Goal: Task Accomplishment & Management: Use online tool/utility

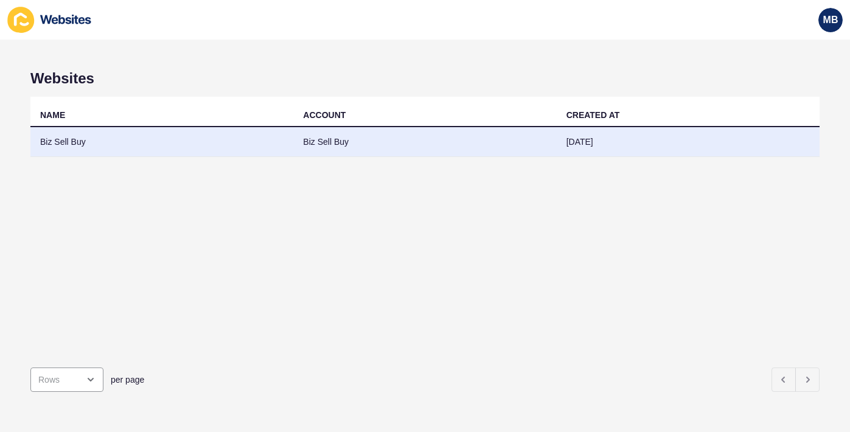
click at [86, 134] on td "Biz Sell Buy" at bounding box center [161, 142] width 263 height 30
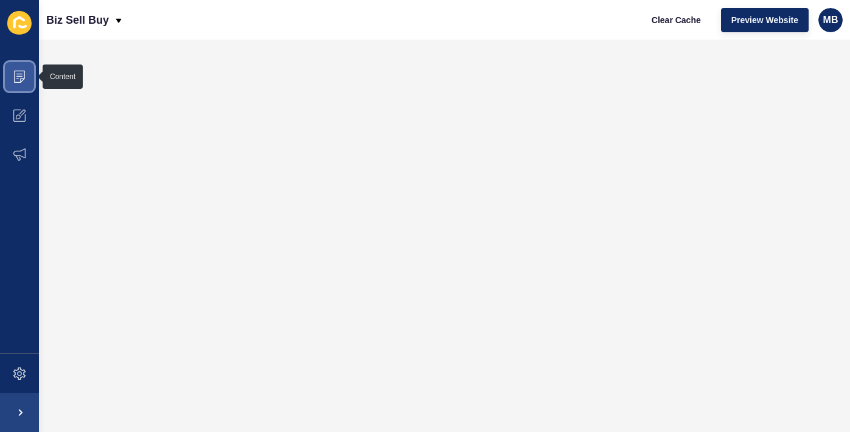
click at [19, 78] on icon at bounding box center [19, 77] width 12 height 12
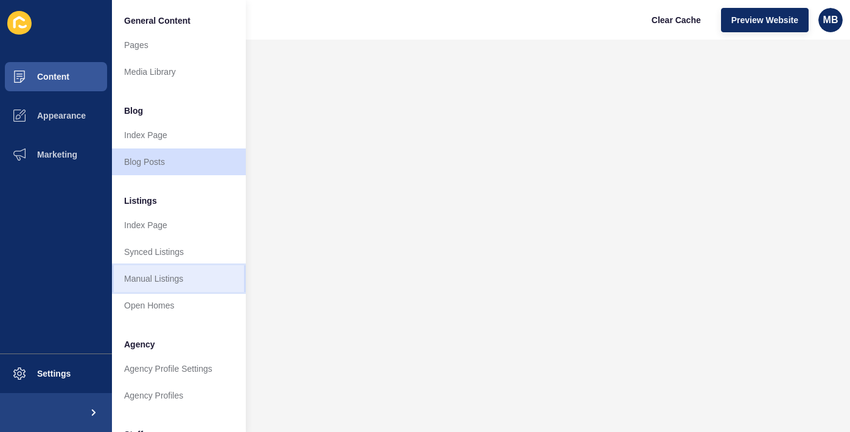
click at [160, 281] on link "Manual Listings" at bounding box center [179, 278] width 134 height 27
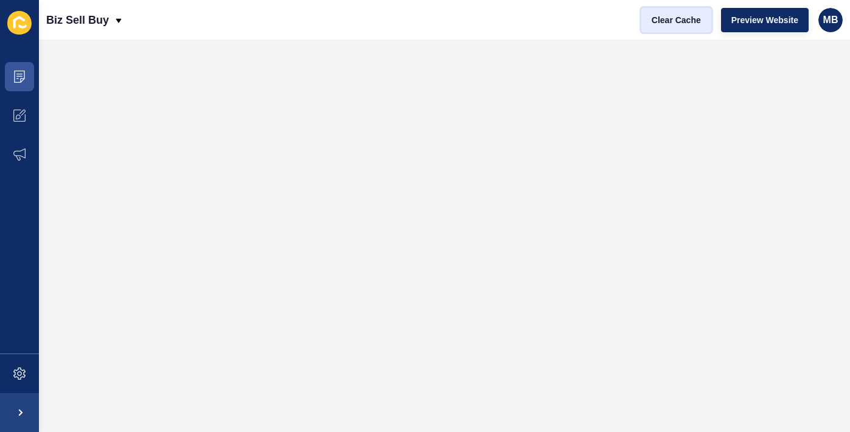
click at [664, 15] on span "Clear Cache" at bounding box center [676, 20] width 49 height 12
click at [677, 14] on span "Clear Cache" at bounding box center [676, 20] width 49 height 12
click at [667, 20] on span "Clear Cache" at bounding box center [676, 20] width 49 height 12
click at [16, 80] on icon at bounding box center [19, 77] width 12 height 12
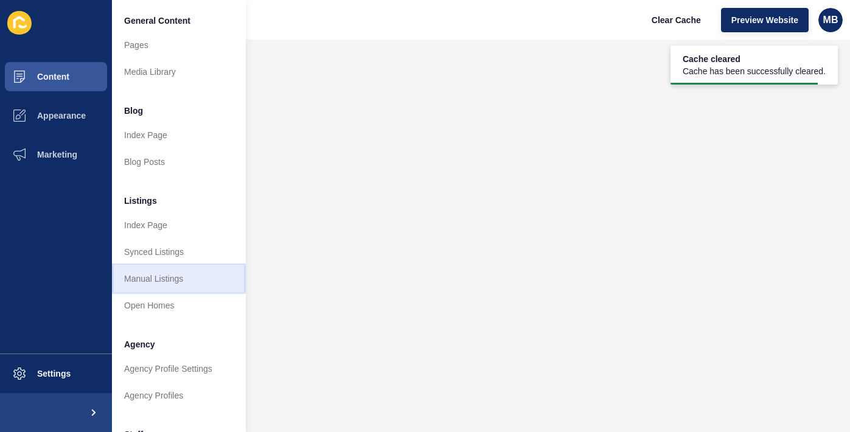
click at [152, 282] on link "Manual Listings" at bounding box center [179, 278] width 134 height 27
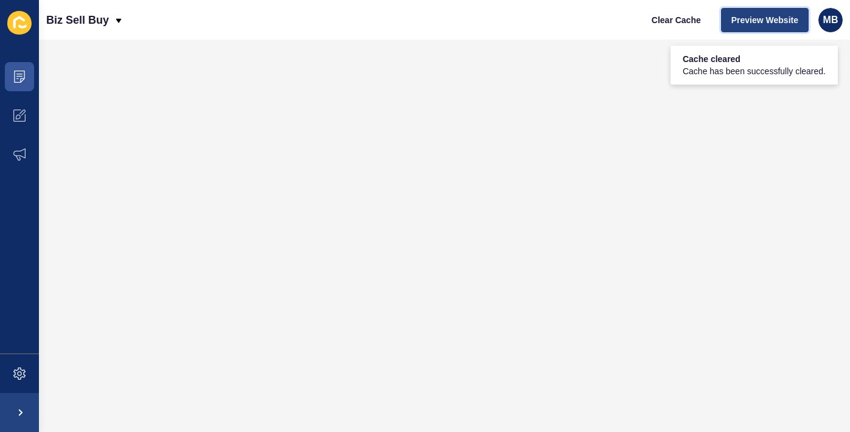
click at [763, 23] on span "Preview Website" at bounding box center [765, 20] width 67 height 12
